Goal: Navigation & Orientation: Find specific page/section

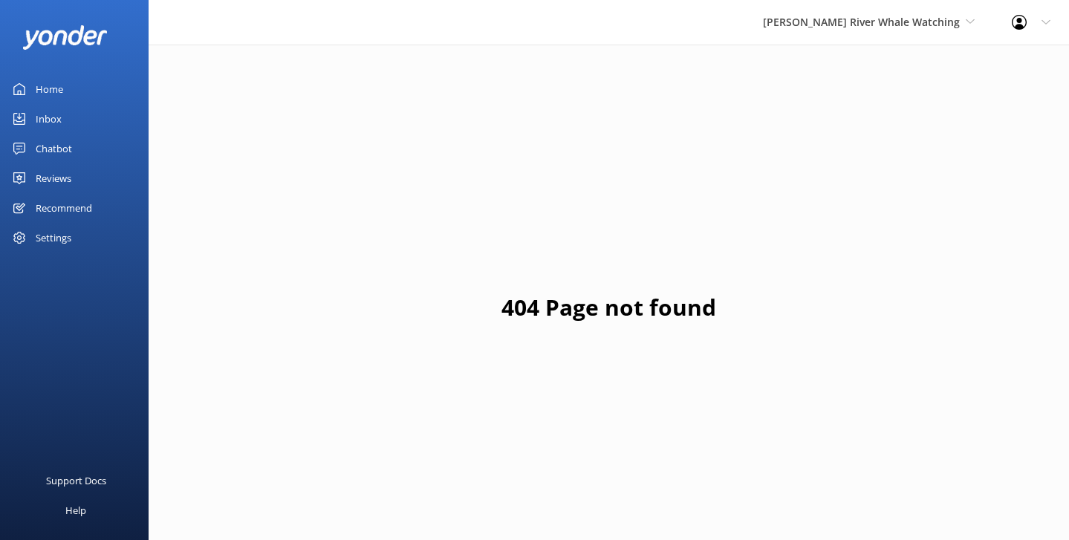
click at [51, 91] on div "Home" at bounding box center [49, 89] width 27 height 30
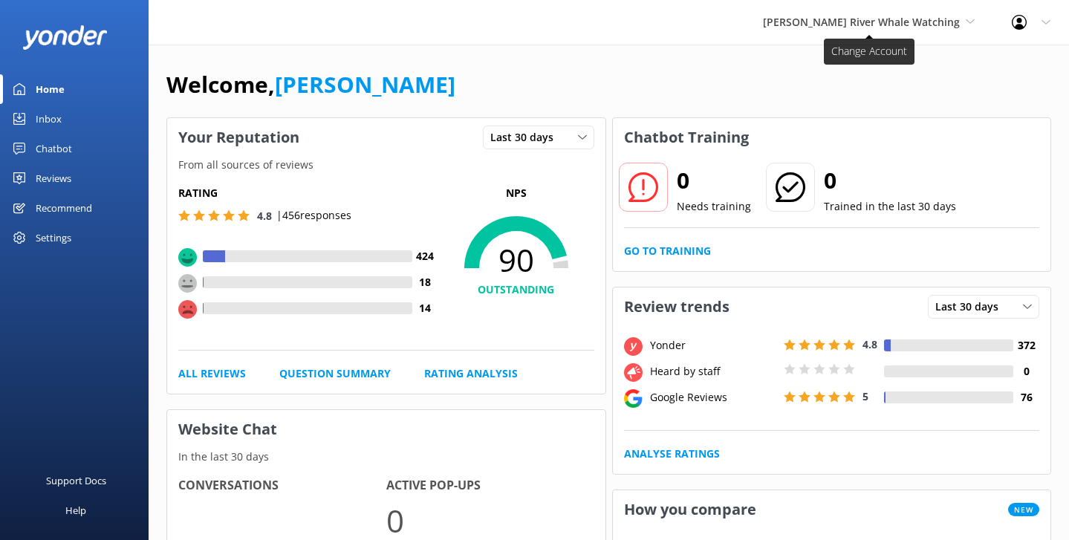
click at [864, 21] on span "[PERSON_NAME] River Whale Watching" at bounding box center [861, 22] width 197 height 14
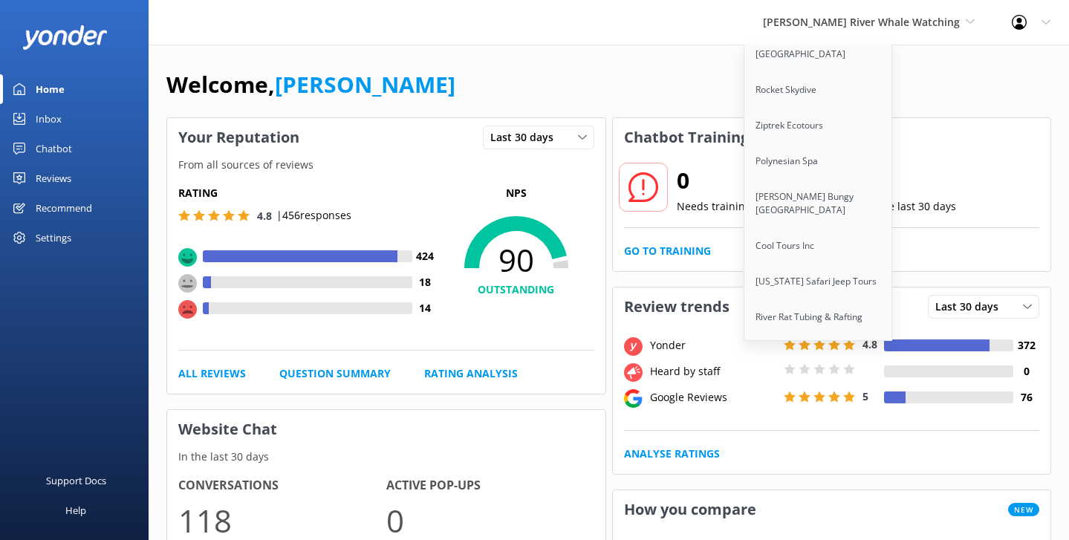
scroll to position [117, 0]
click at [839, 208] on link "[PERSON_NAME] Bungy [GEOGRAPHIC_DATA]" at bounding box center [818, 201] width 149 height 49
